Goal: Find specific page/section: Find specific page/section

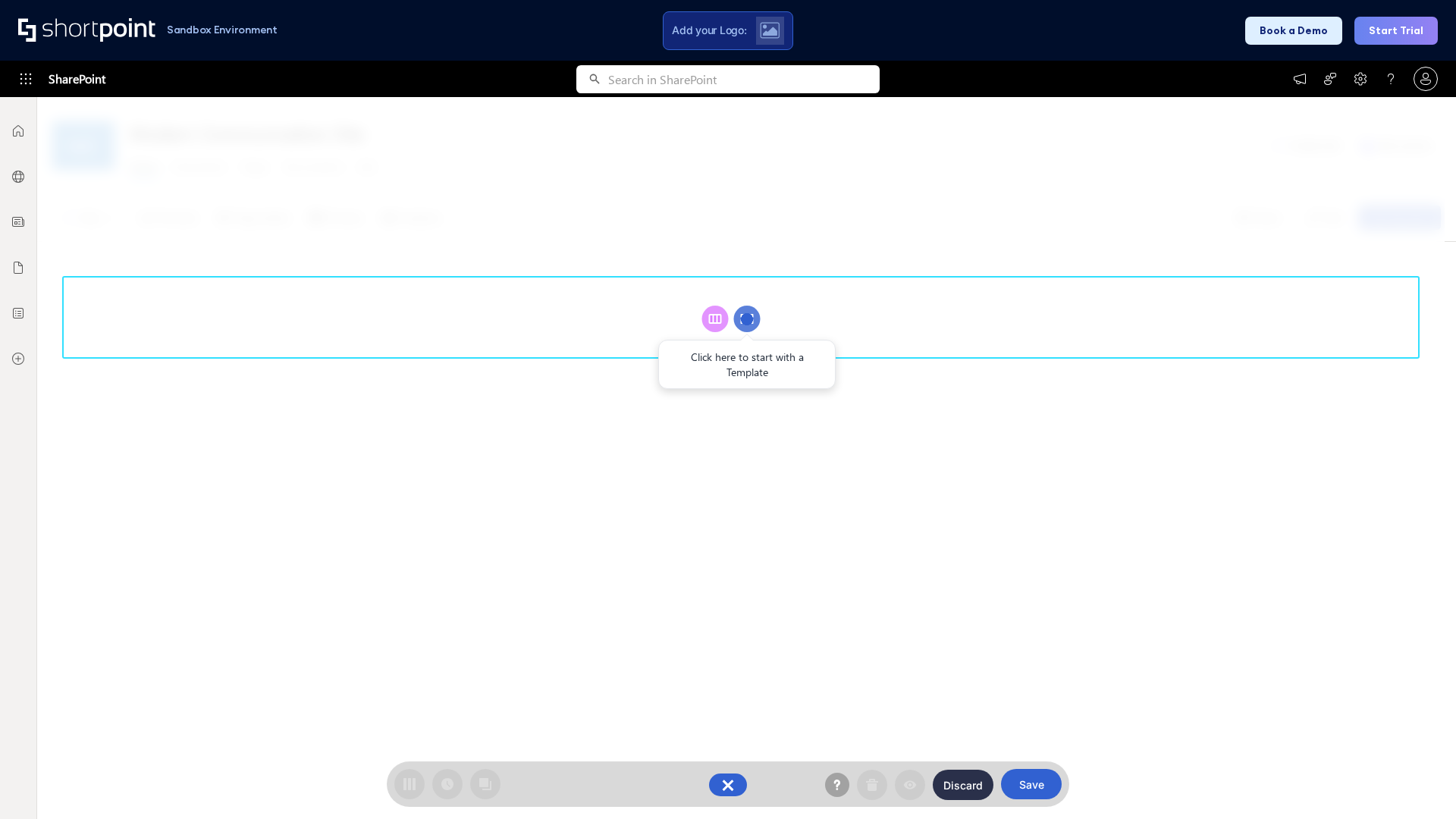
click at [747, 318] on circle at bounding box center [747, 318] width 27 height 27
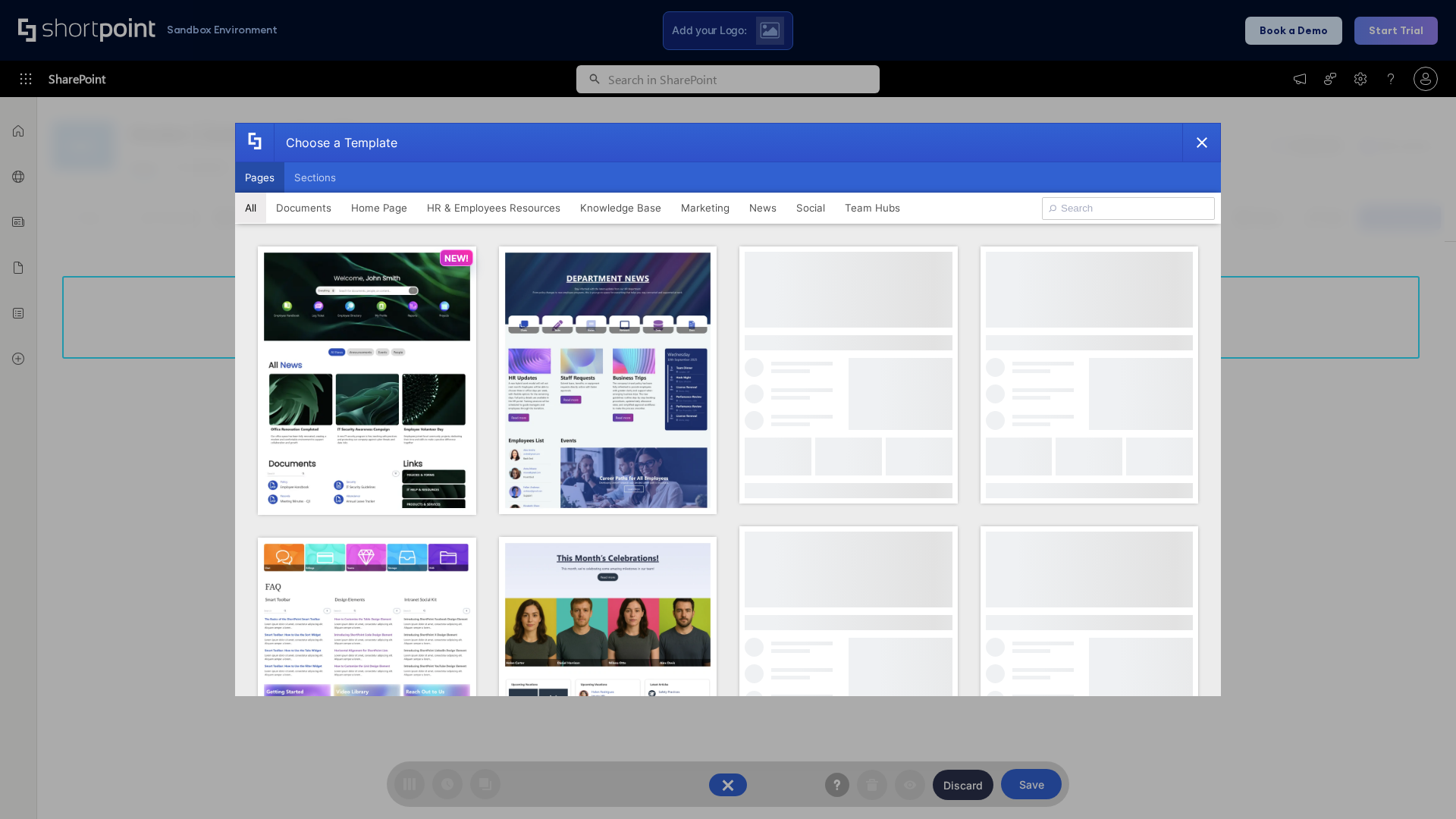
click at [259, 177] on button "Pages" at bounding box center [260, 177] width 50 height 30
type input "Social Layout 1"
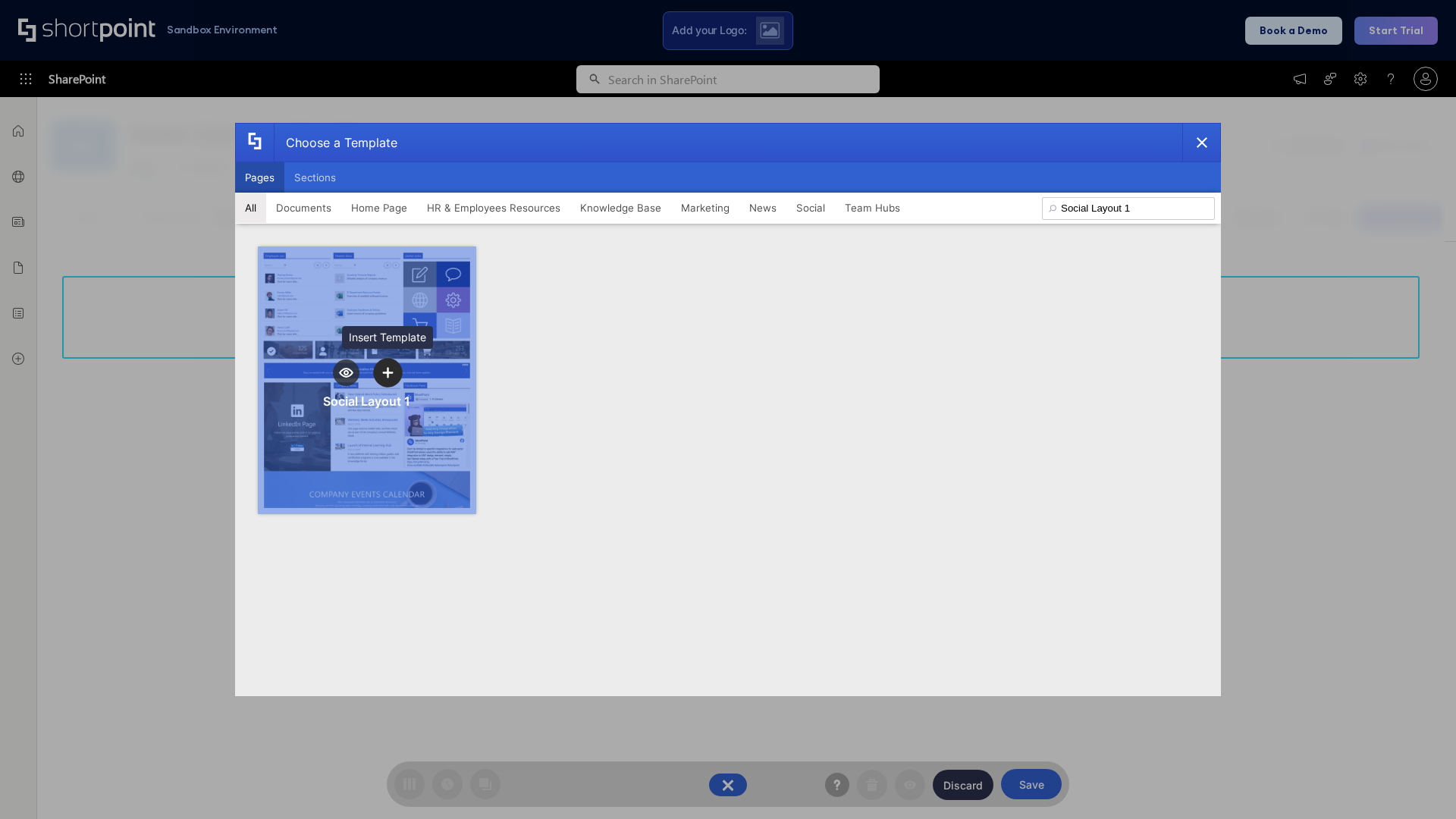
click at [388, 372] on icon "template selector" at bounding box center [388, 372] width 10 height 10
